Goal: Task Accomplishment & Management: Use online tool/utility

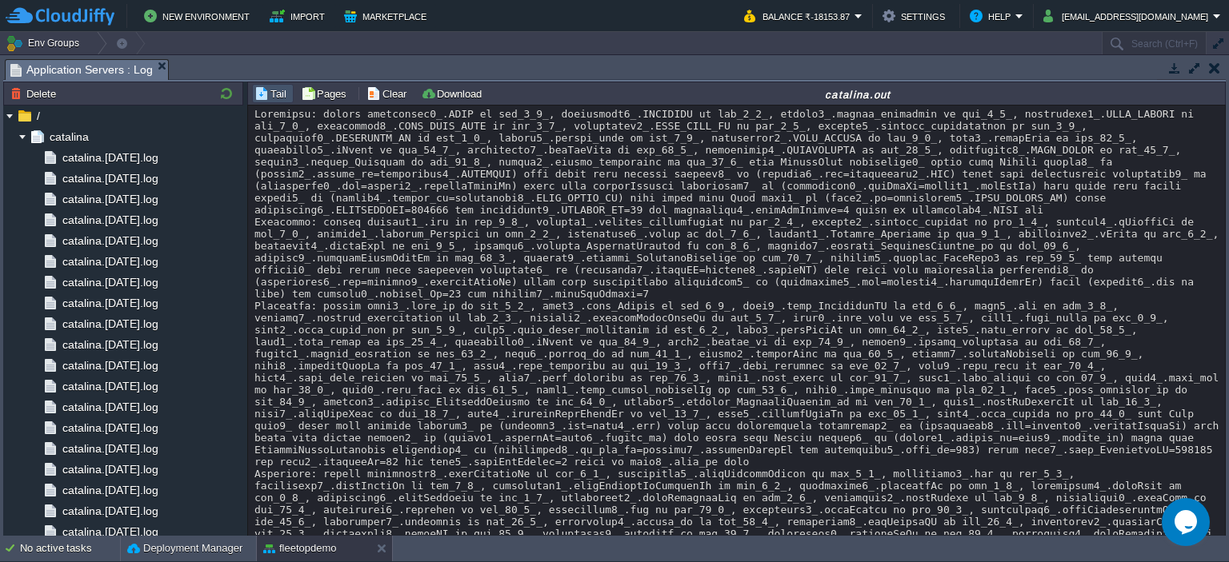
scroll to position [39647, 0]
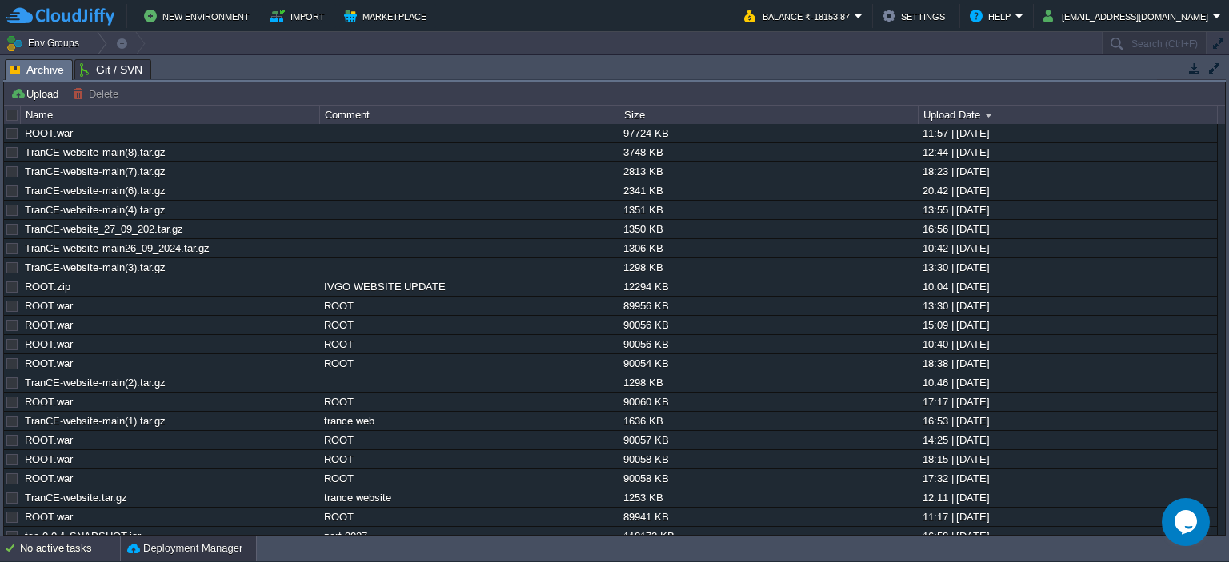
click at [47, 549] on div "No active tasks" at bounding box center [70, 549] width 100 height 26
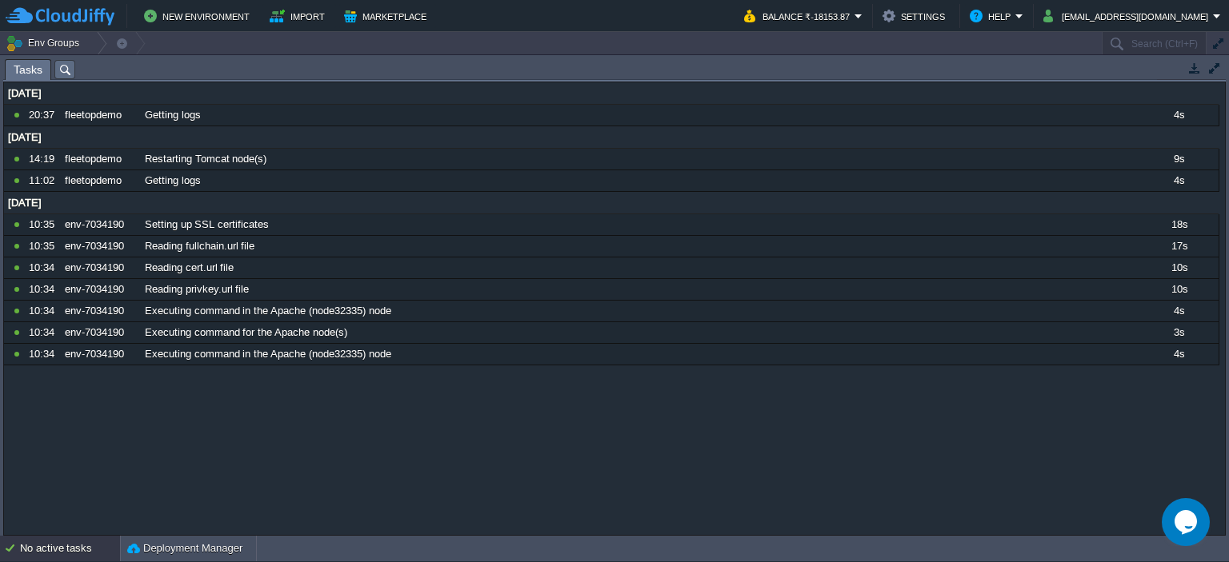
click at [47, 549] on div "No active tasks" at bounding box center [70, 549] width 100 height 26
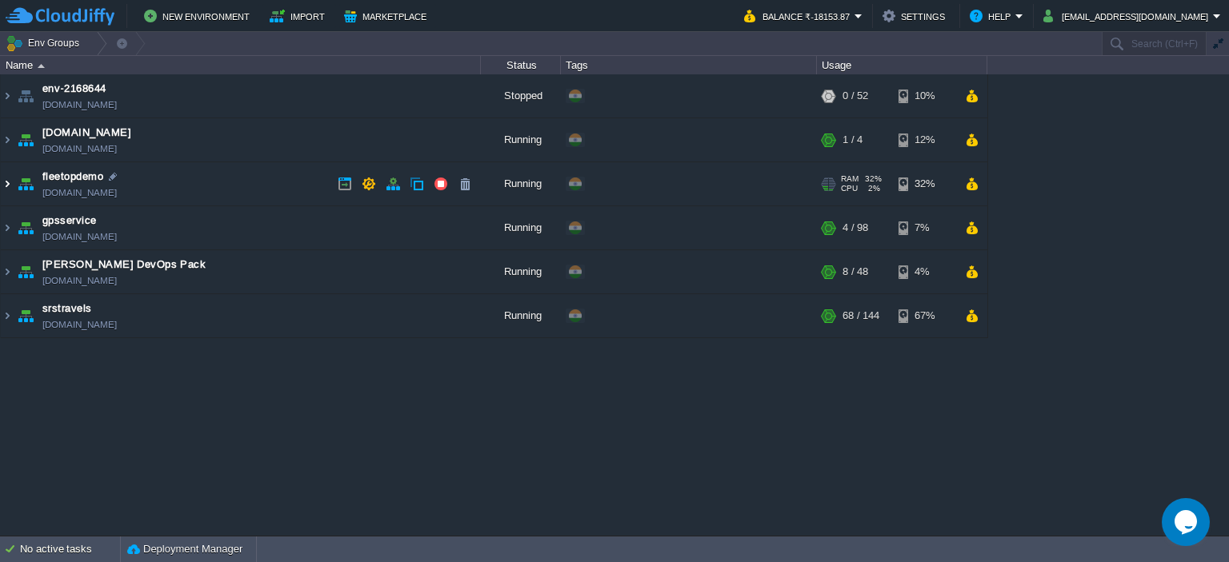
click at [2, 186] on img at bounding box center [7, 183] width 13 height 43
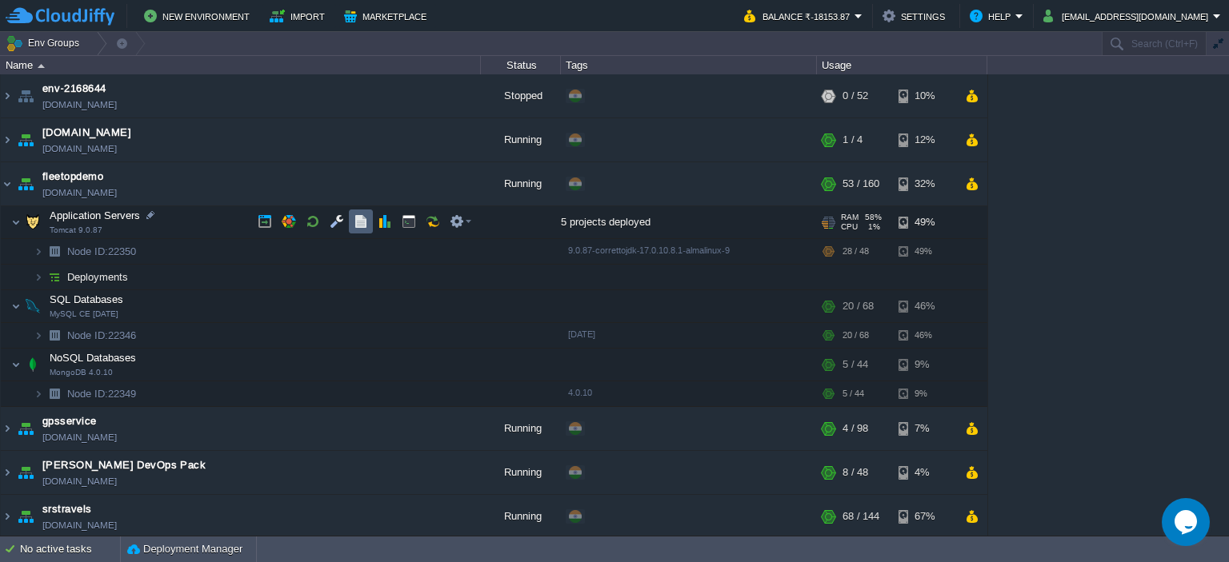
click at [355, 227] on button "button" at bounding box center [361, 221] width 14 height 14
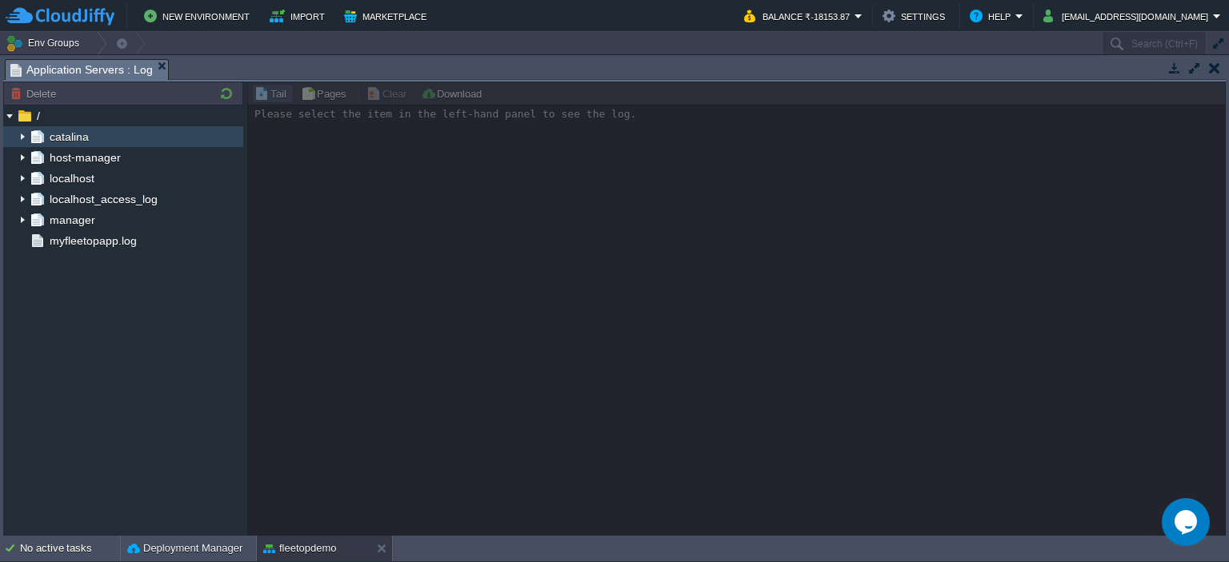
click at [18, 130] on img at bounding box center [22, 136] width 13 height 21
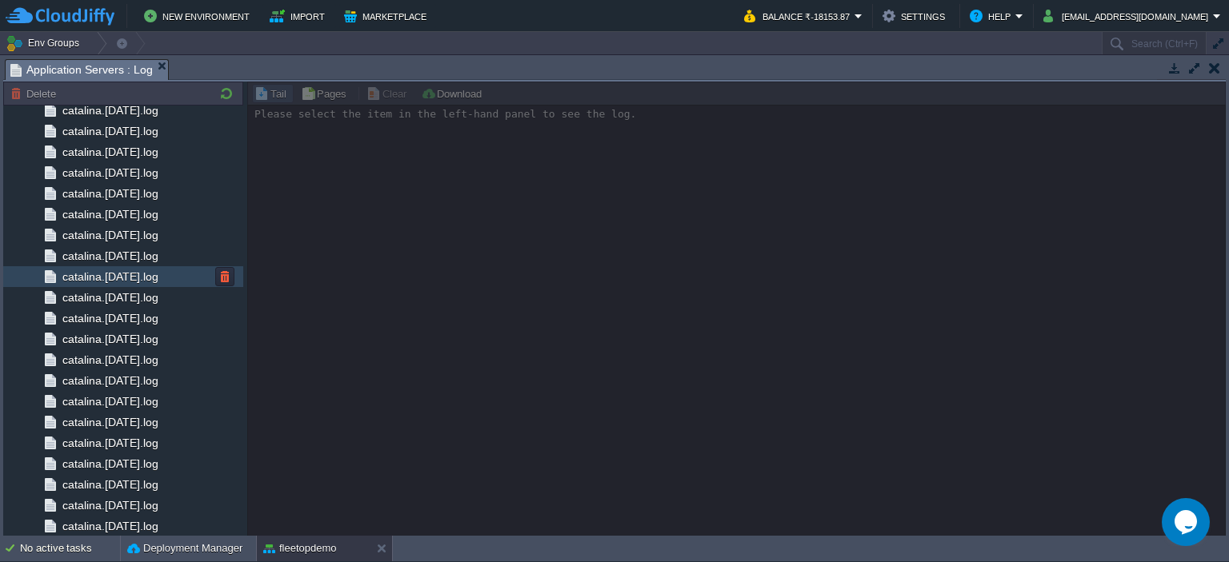
scroll to position [1582, 0]
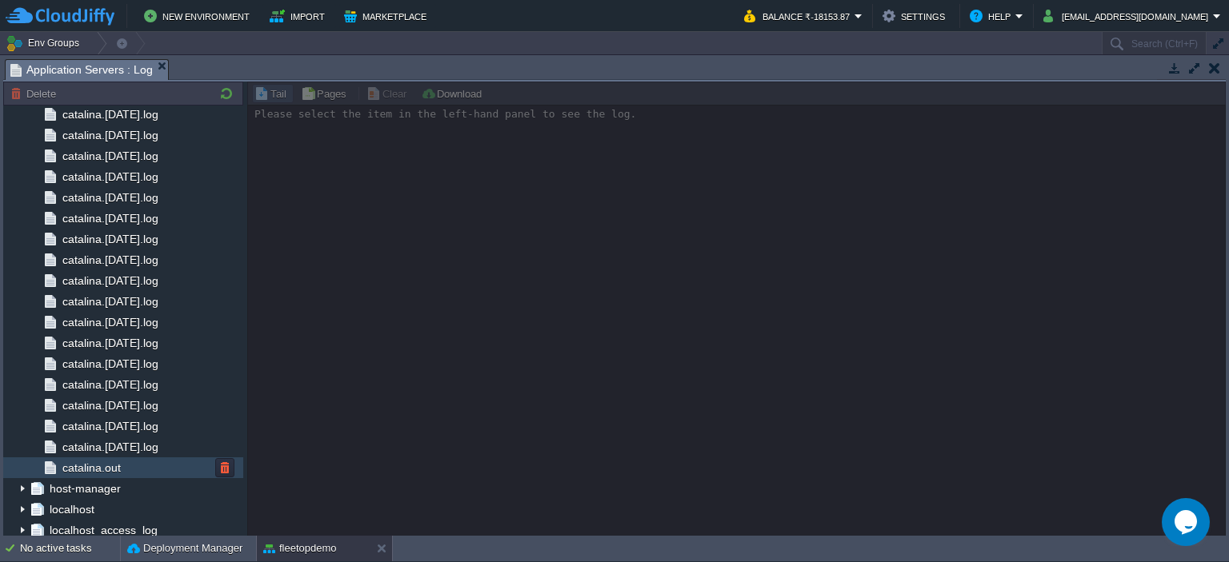
click at [100, 475] on div "catalina.out" at bounding box center [123, 468] width 240 height 21
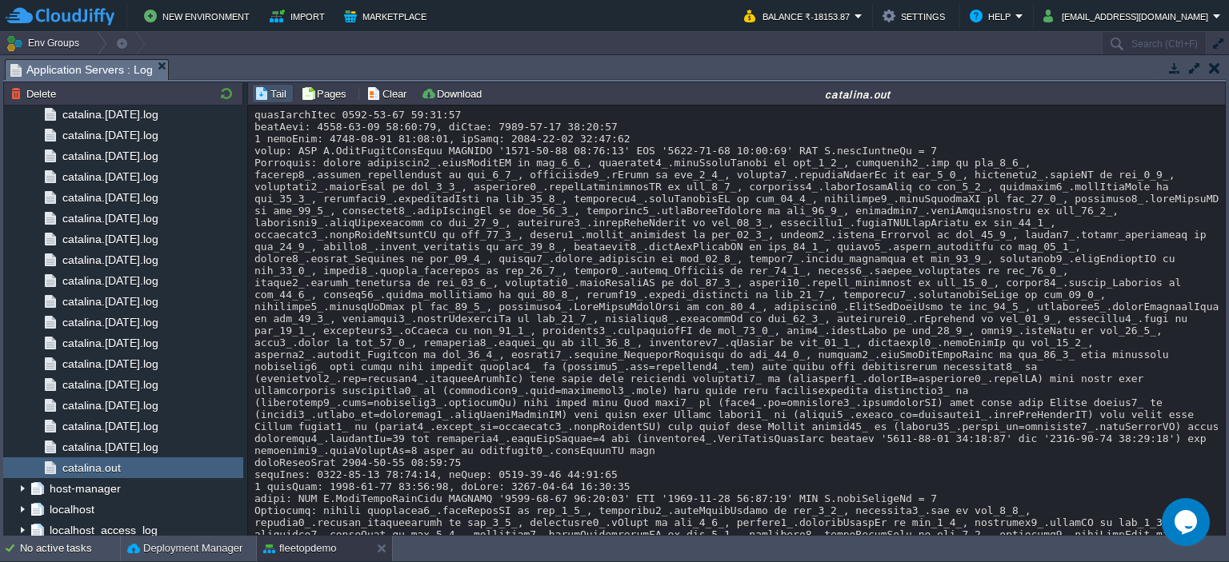
scroll to position [65408, 0]
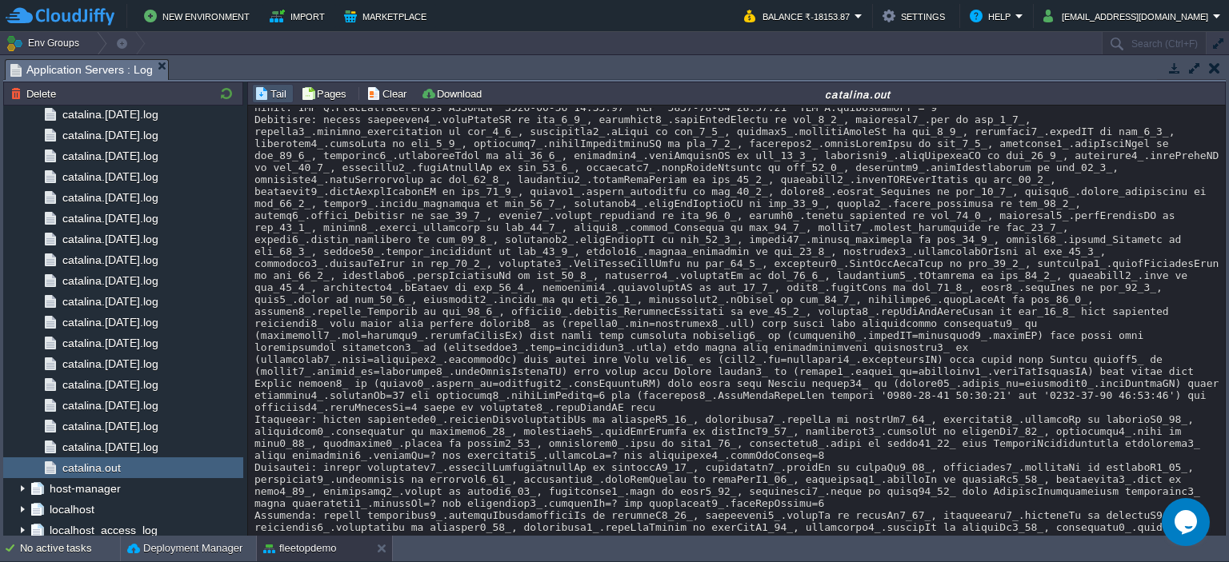
scroll to position [60016, 0]
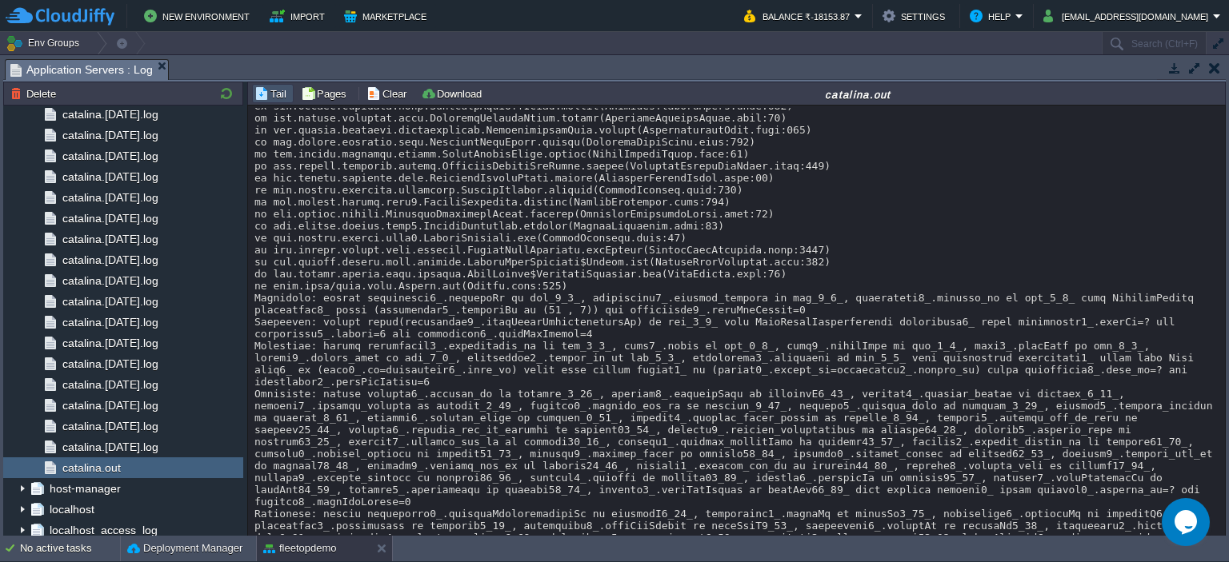
scroll to position [51287, 0]
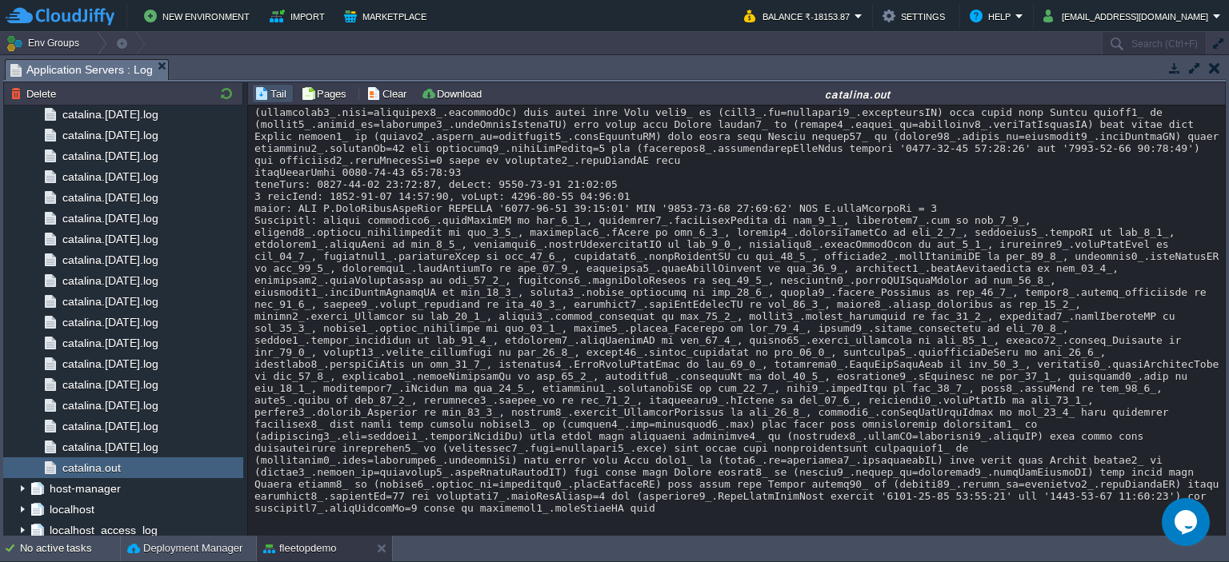
scroll to position [67825, 0]
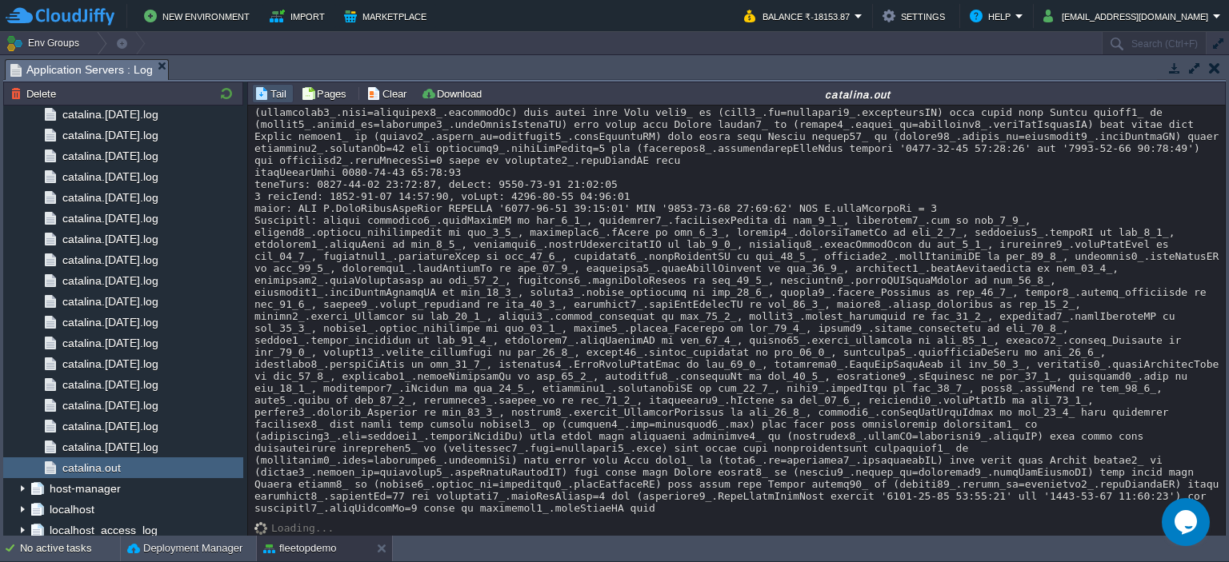
click at [378, 91] on button "Clear" at bounding box center [388, 93] width 45 height 14
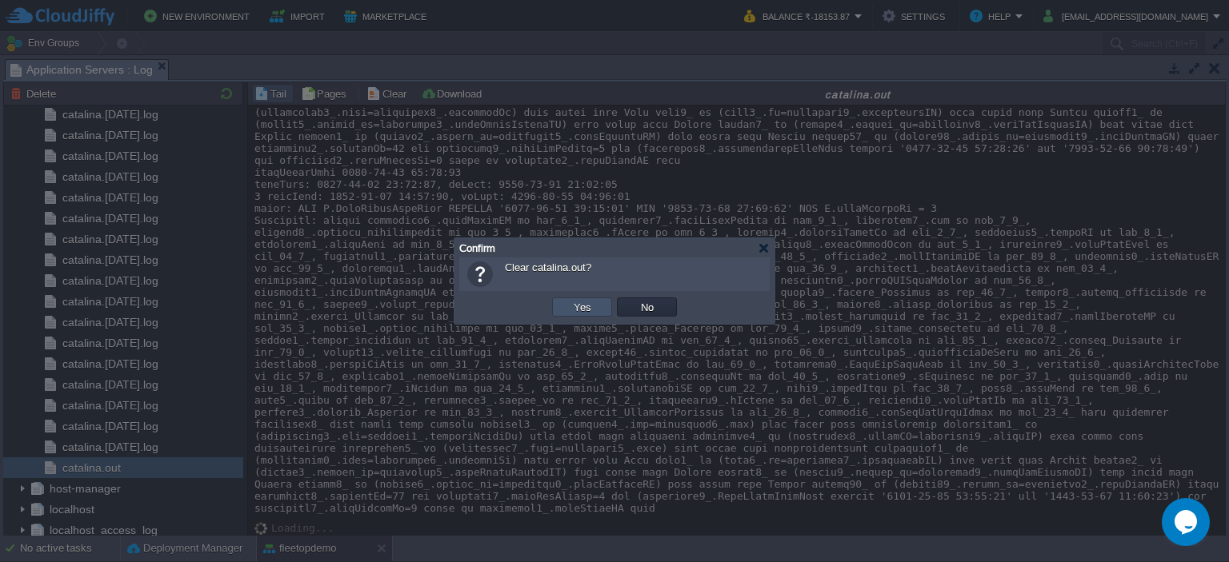
click at [576, 301] on button "Yes" at bounding box center [582, 307] width 27 height 14
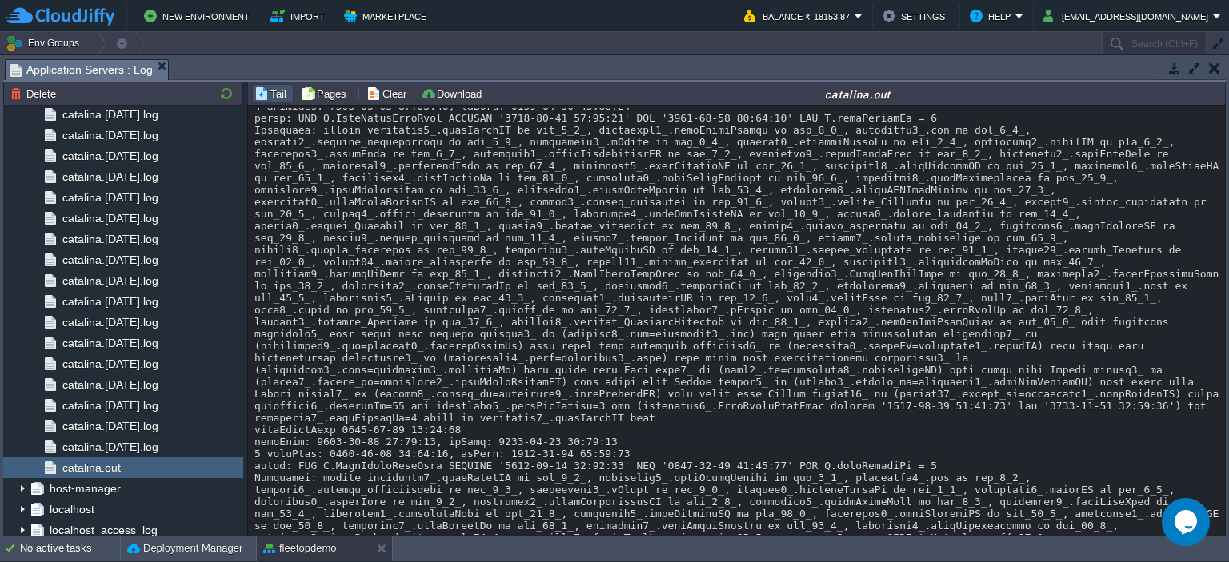
scroll to position [906, 0]
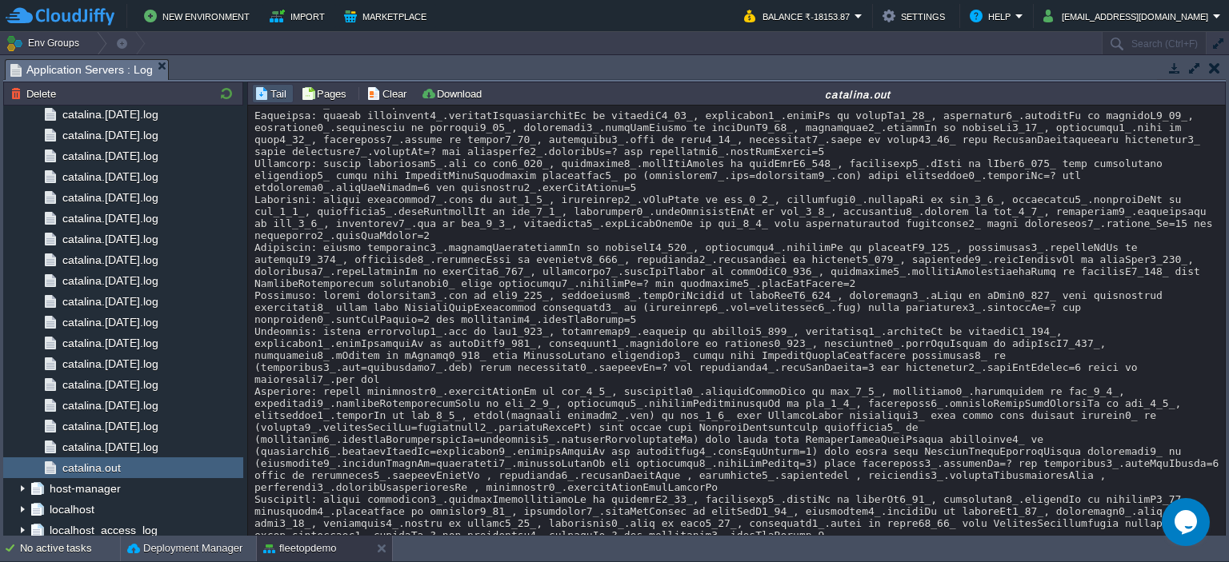
scroll to position [46060, 0]
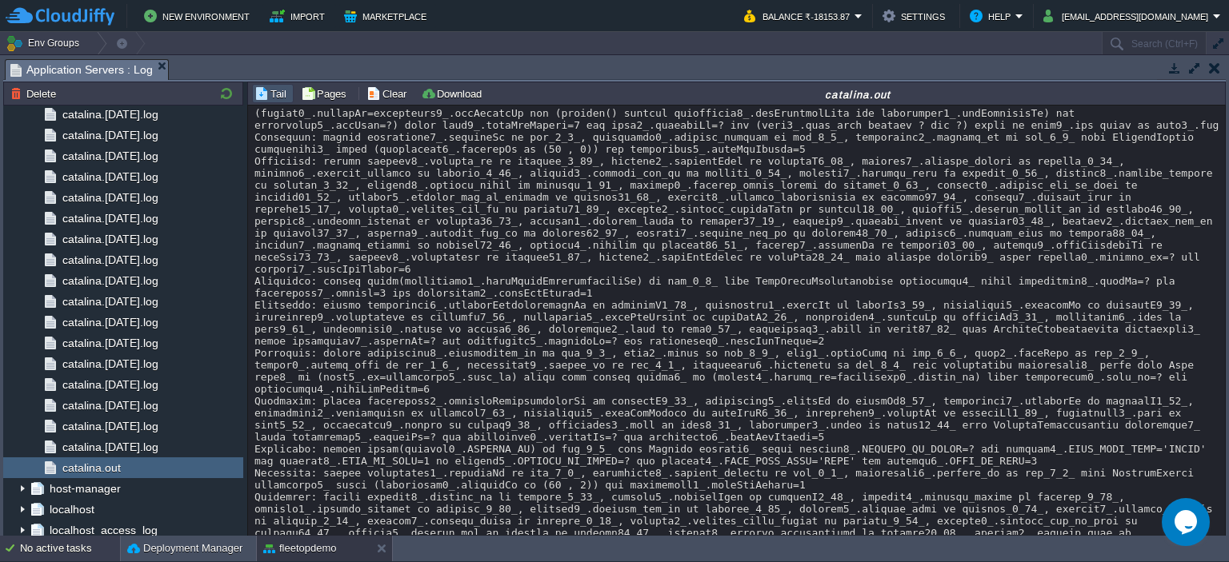
click at [22, 546] on div "No active tasks" at bounding box center [70, 549] width 100 height 26
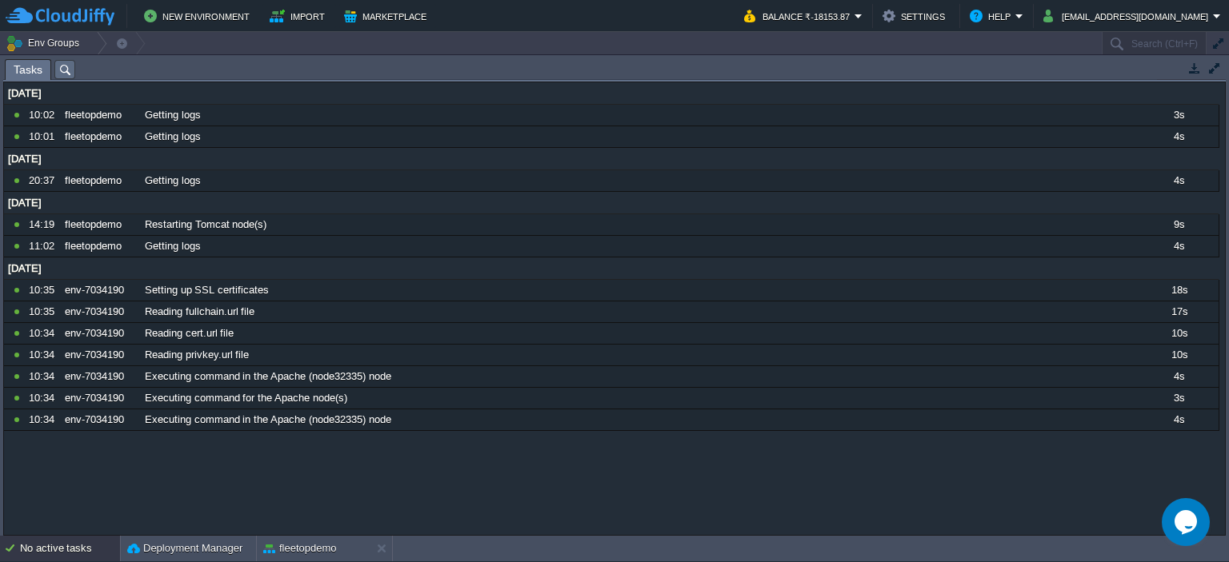
click at [22, 546] on div "No active tasks" at bounding box center [70, 549] width 100 height 26
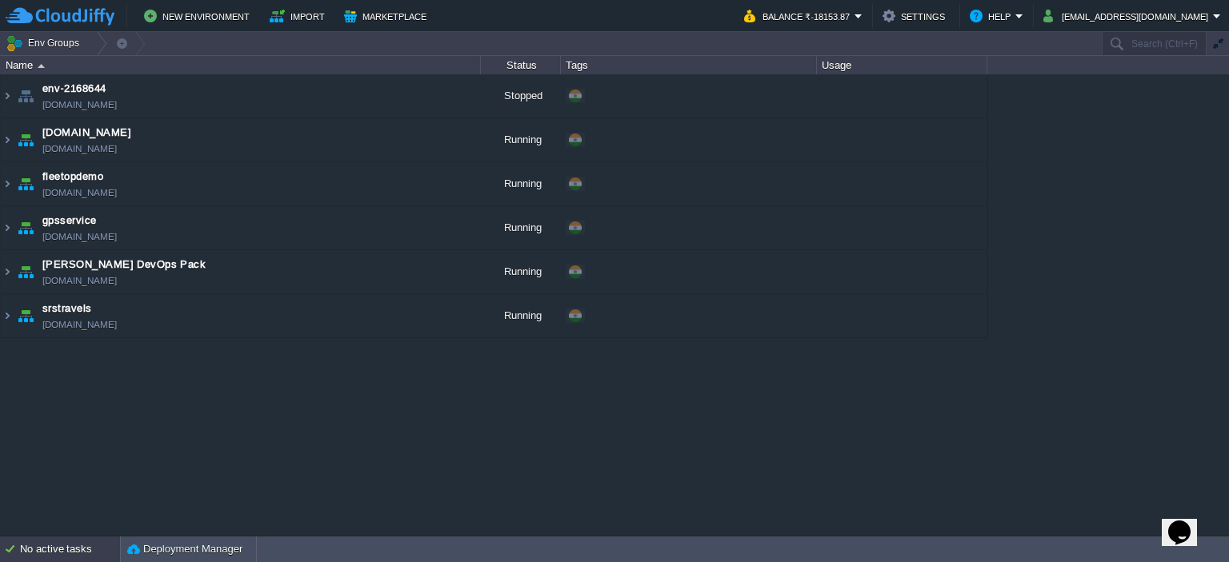
click at [30, 547] on div "No active tasks" at bounding box center [70, 550] width 100 height 26
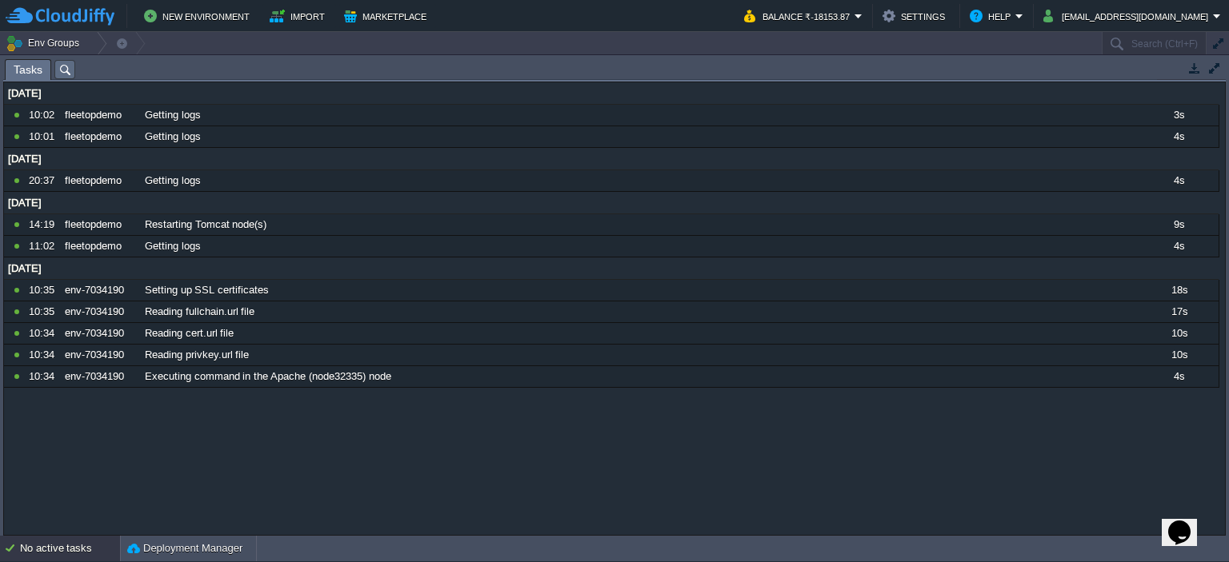
click at [30, 547] on div "No active tasks" at bounding box center [70, 549] width 100 height 26
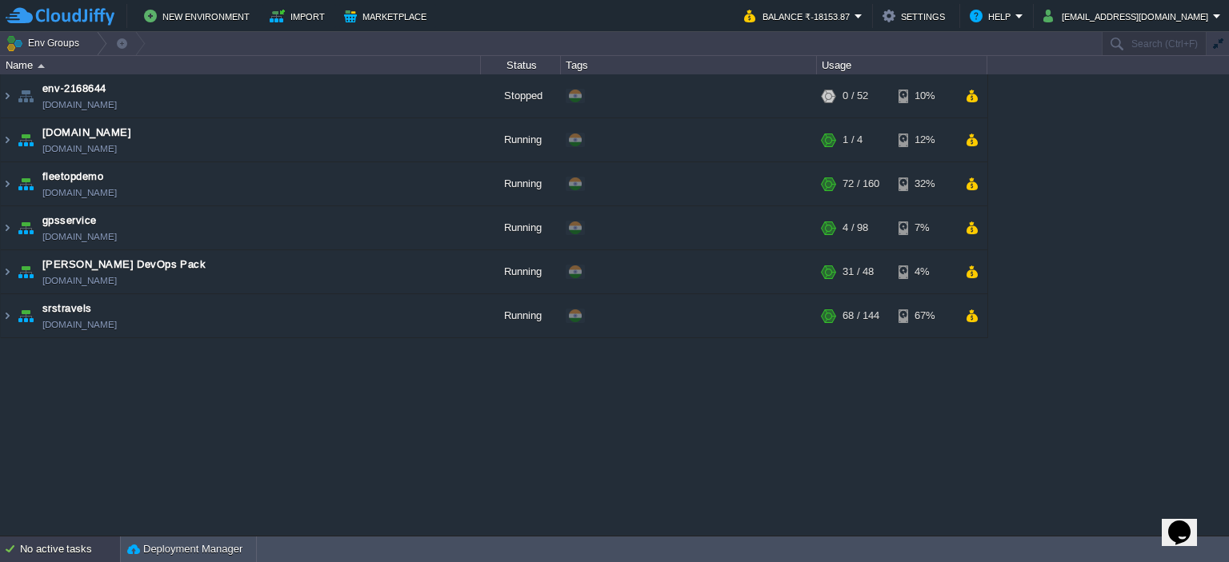
click at [30, 547] on div "No active tasks" at bounding box center [70, 550] width 100 height 26
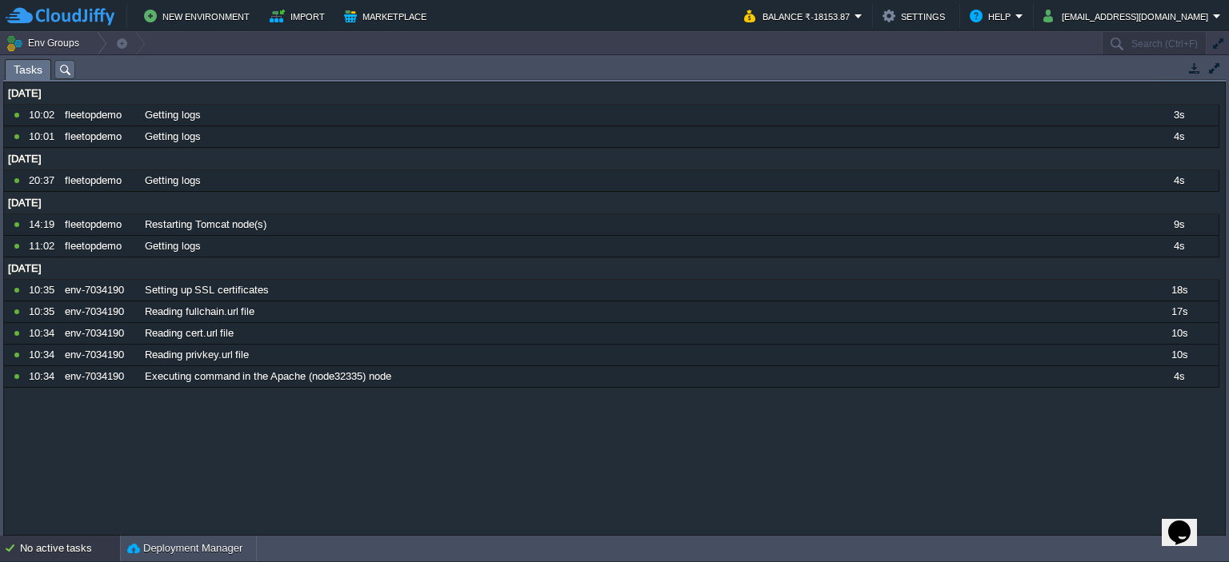
click at [48, 548] on div "No active tasks" at bounding box center [70, 549] width 100 height 26
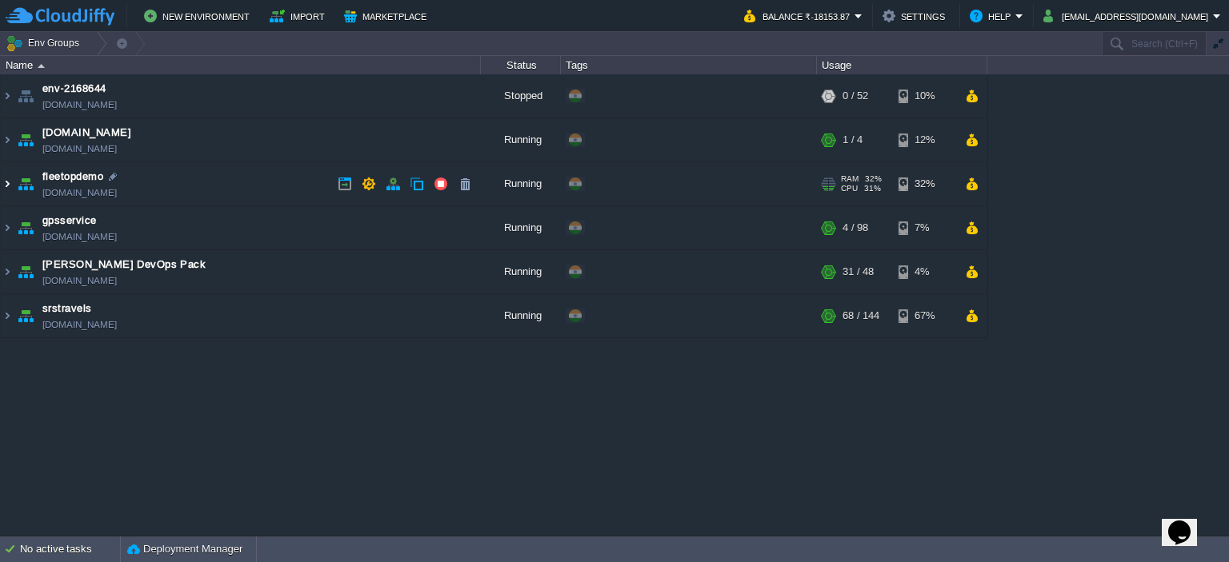
click at [3, 184] on img at bounding box center [7, 183] width 13 height 43
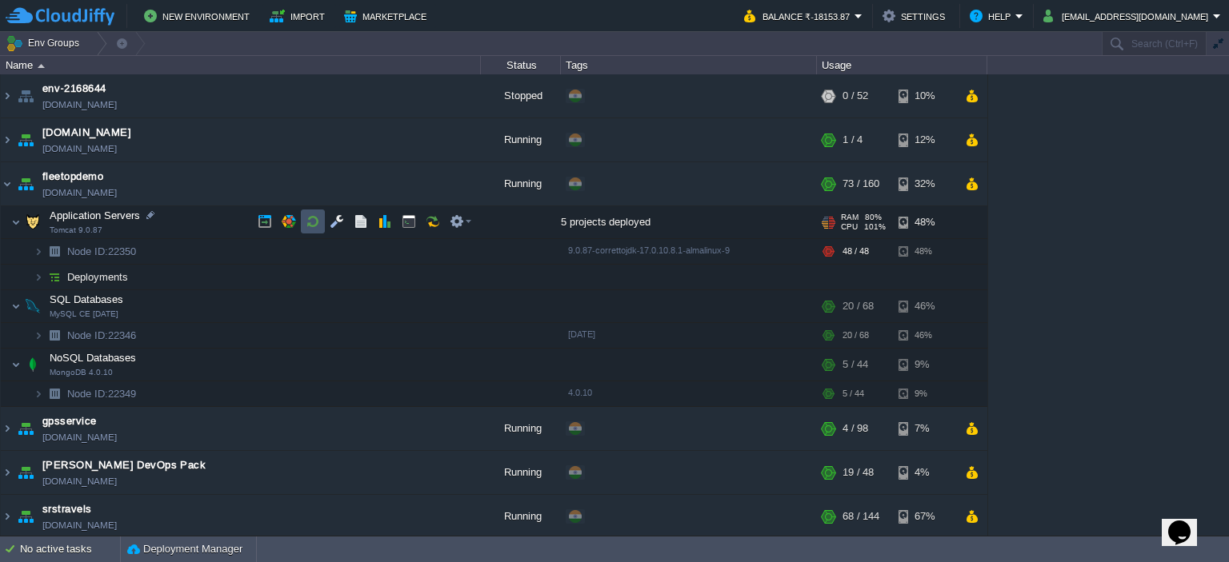
click at [314, 223] on button "button" at bounding box center [313, 221] width 14 height 14
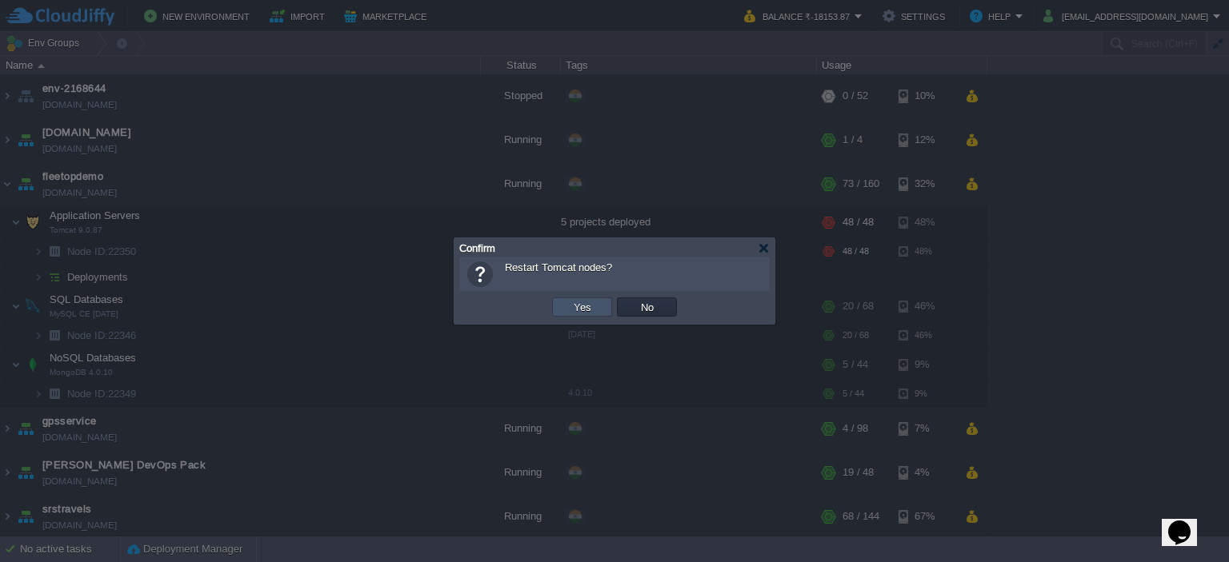
click at [589, 306] on button "Yes" at bounding box center [582, 307] width 27 height 14
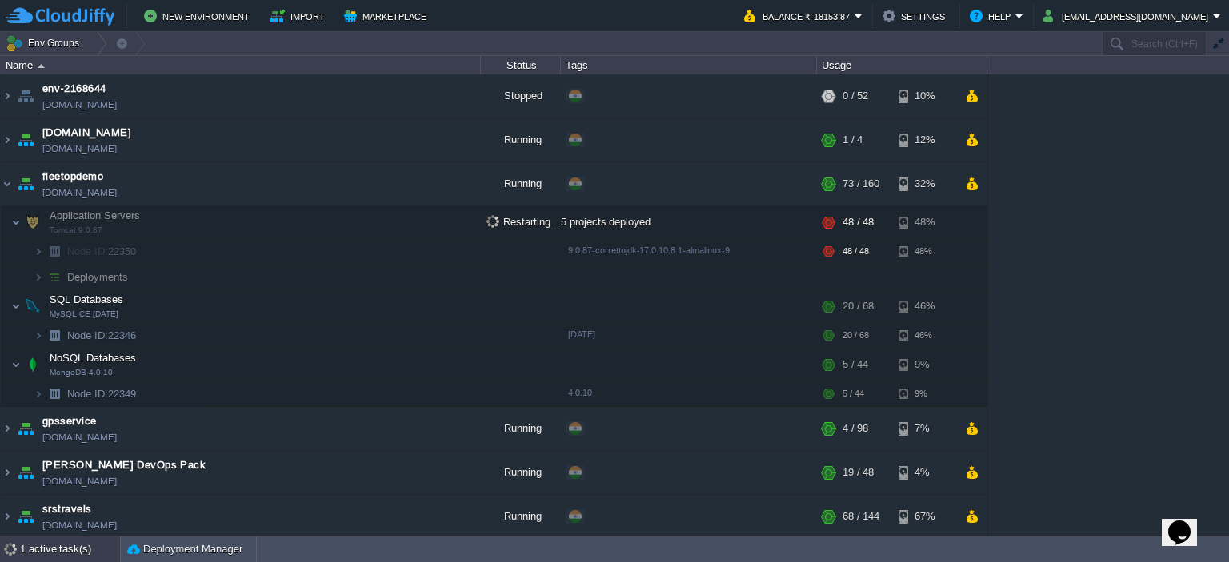
click at [93, 546] on div "1 active task(s)" at bounding box center [70, 550] width 100 height 26
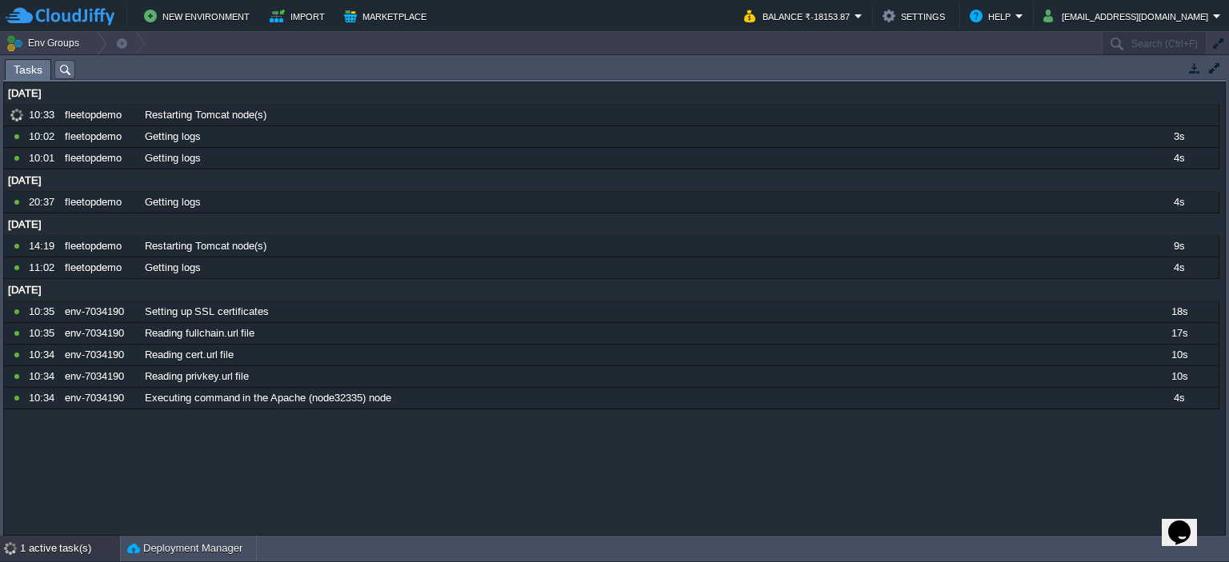
click at [93, 546] on div "1 active task(s)" at bounding box center [70, 549] width 100 height 26
